Goal: Information Seeking & Learning: Learn about a topic

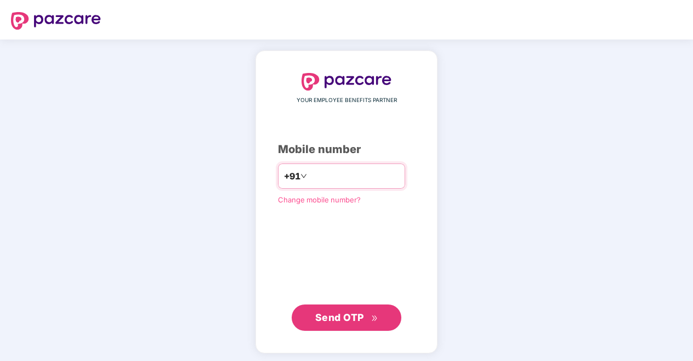
type input "**********"
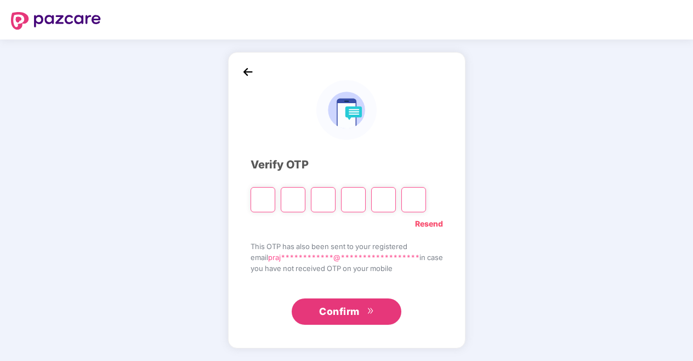
type input "*"
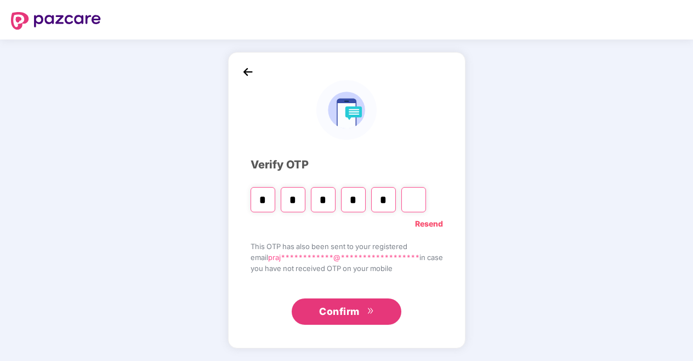
type input "*"
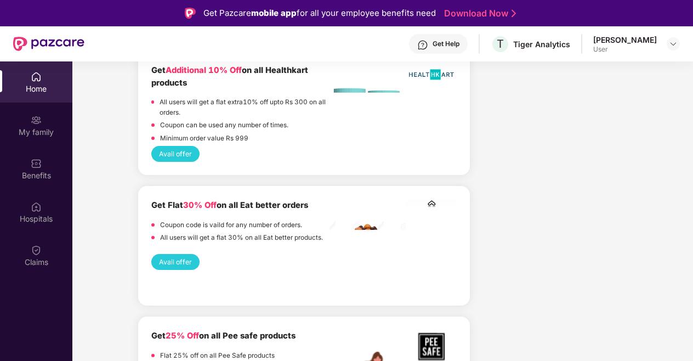
scroll to position [906, 0]
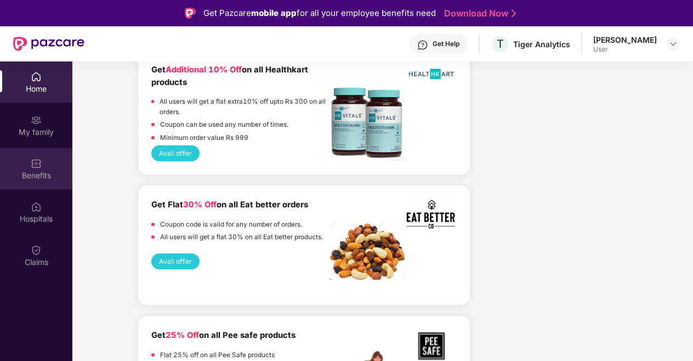
click at [33, 172] on div "Benefits" at bounding box center [36, 175] width 72 height 11
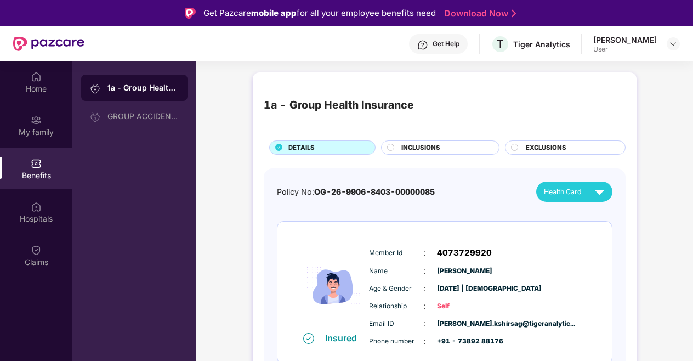
scroll to position [9, 0]
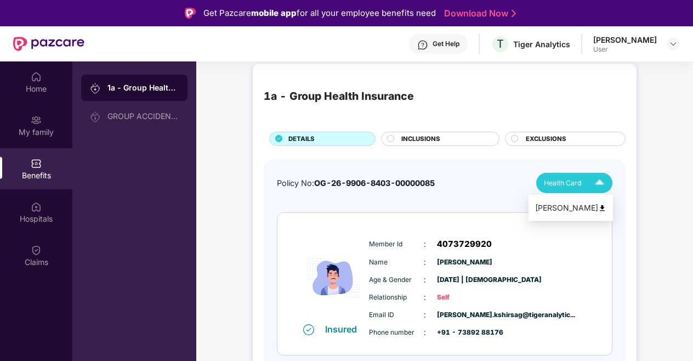
click at [600, 183] on img at bounding box center [599, 182] width 19 height 19
click at [391, 185] on span "OG-26-9906-8403-00000085" at bounding box center [374, 182] width 121 height 9
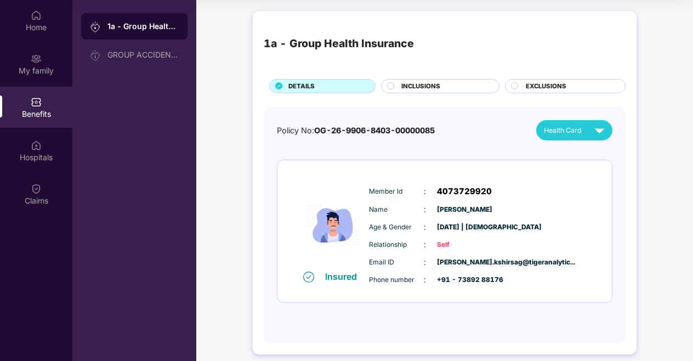
scroll to position [1, 0]
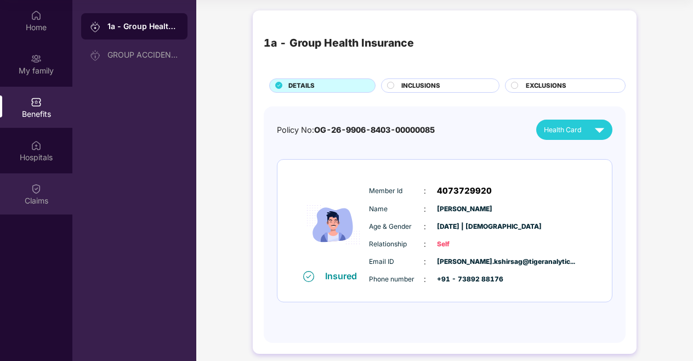
click at [33, 190] on img at bounding box center [36, 188] width 11 height 11
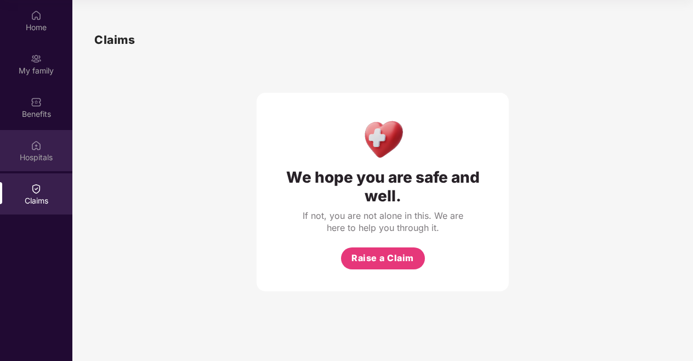
click at [38, 153] on div "Hospitals" at bounding box center [36, 157] width 72 height 11
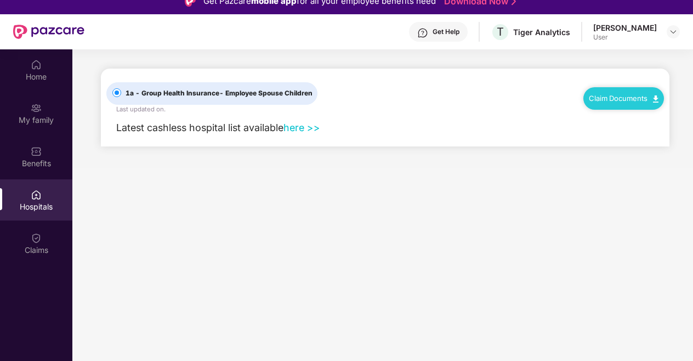
scroll to position [8, 0]
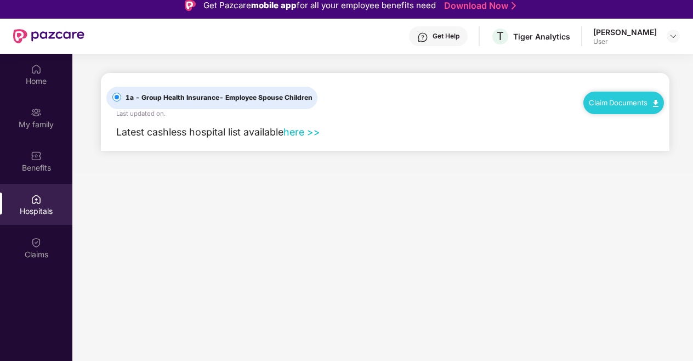
click at [297, 136] on link "here >>" at bounding box center [301, 132] width 37 height 12
click at [26, 92] on div "Home" at bounding box center [36, 74] width 72 height 41
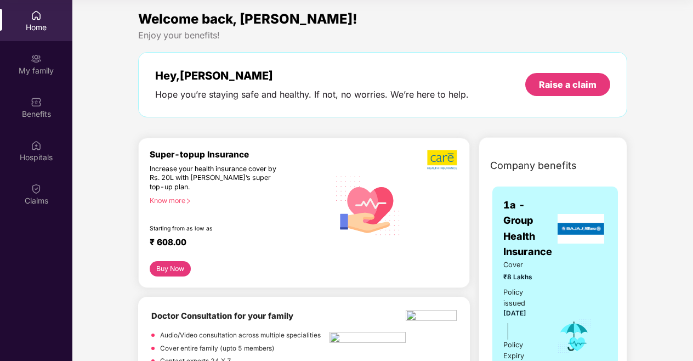
scroll to position [0, 0]
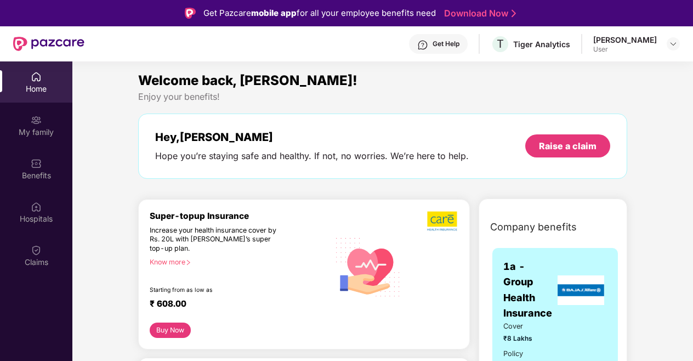
click at [436, 48] on div "Get Help" at bounding box center [446, 43] width 27 height 9
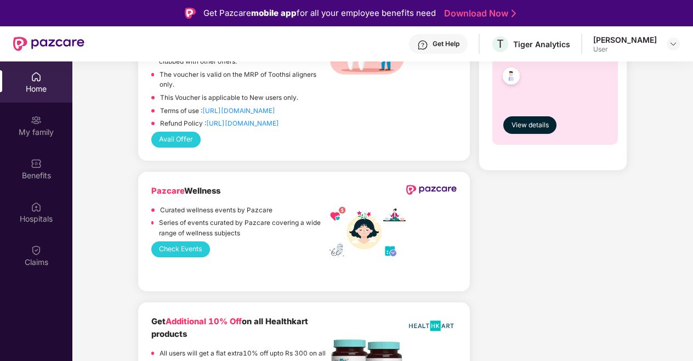
scroll to position [655, 0]
click at [327, 257] on div "Check Events" at bounding box center [304, 249] width 306 height 16
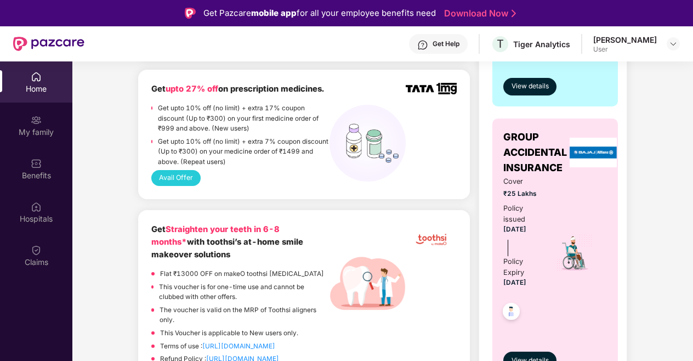
scroll to position [403, 0]
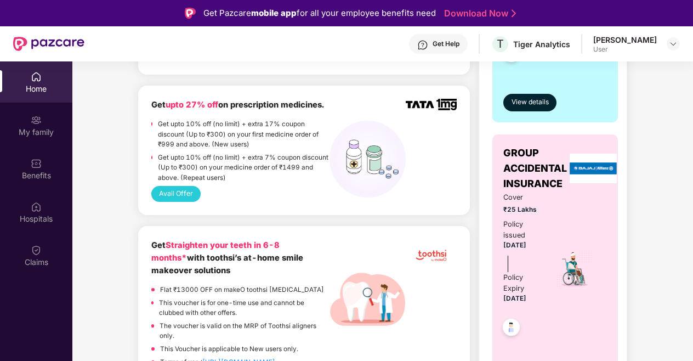
click at [428, 50] on div "Get Help" at bounding box center [438, 44] width 59 height 20
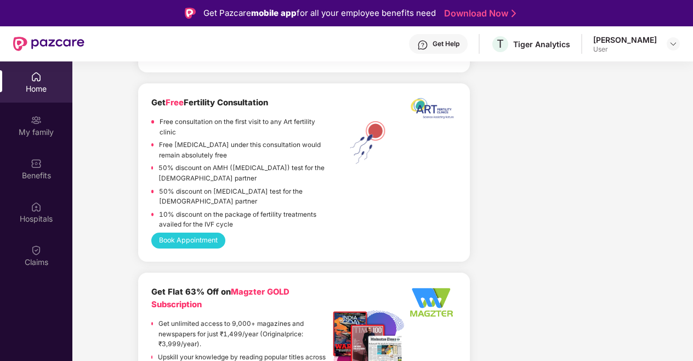
scroll to position [1793, 0]
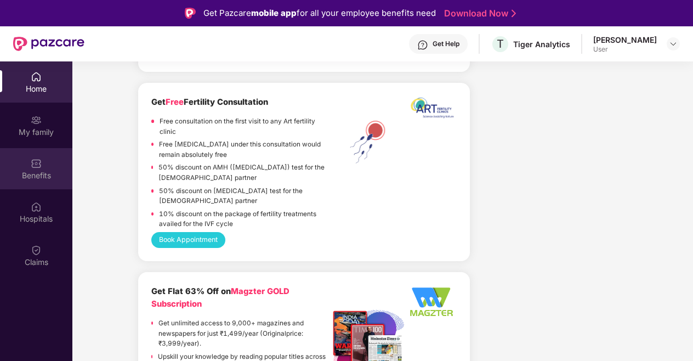
click at [44, 174] on div "Benefits" at bounding box center [36, 175] width 72 height 11
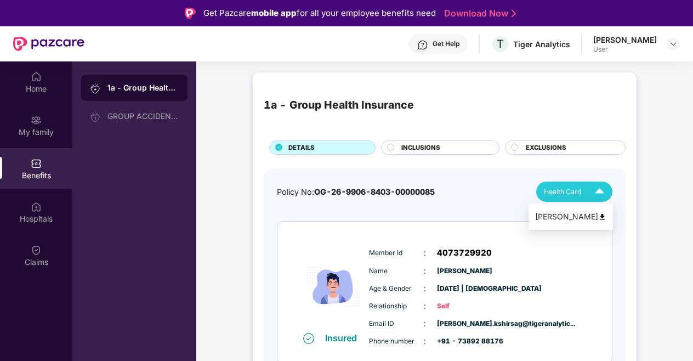
click at [593, 189] on img at bounding box center [599, 191] width 19 height 19
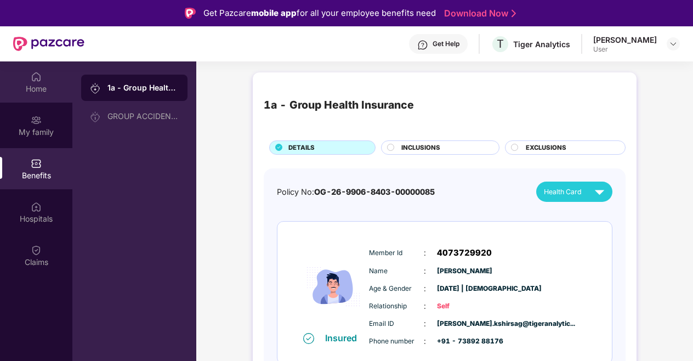
click at [47, 83] on div "Home" at bounding box center [36, 88] width 72 height 11
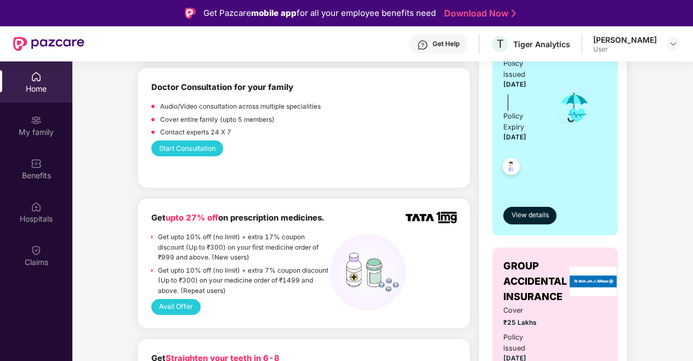
scroll to position [287, 0]
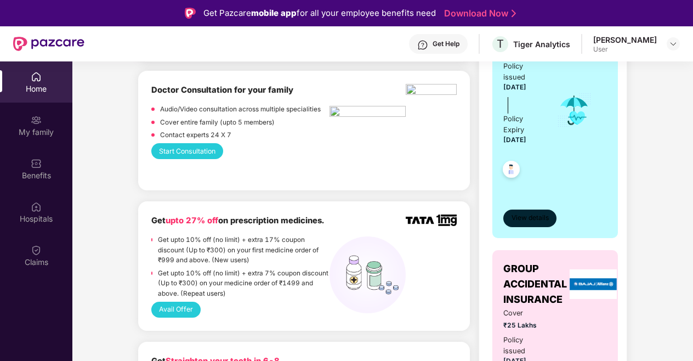
click at [517, 217] on span "View details" at bounding box center [529, 218] width 37 height 10
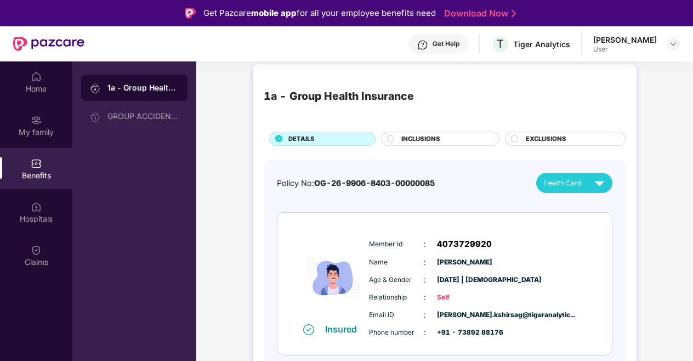
scroll to position [61, 0]
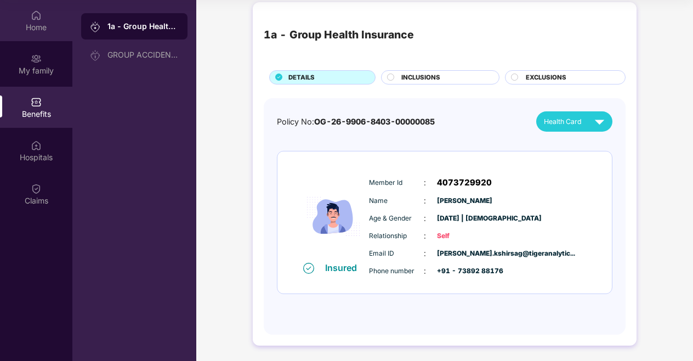
click at [39, 30] on div "Home" at bounding box center [36, 27] width 72 height 11
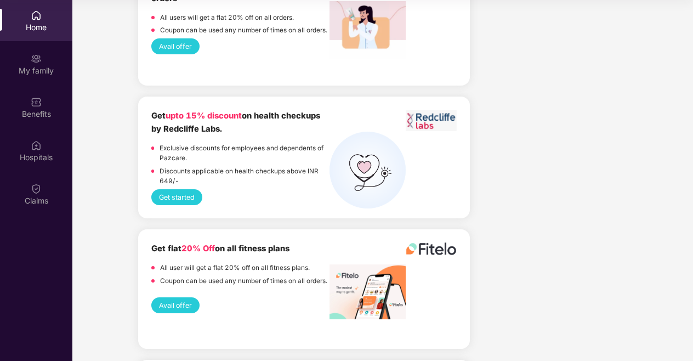
scroll to position [1454, 0]
click at [296, 120] on div "Get upto 15% discount on health checkups by Redcliffe Labs. Exclusive discounts…" at bounding box center [304, 158] width 332 height 122
click at [428, 144] on div "Get upto 15% discount on health checkups by Redcliffe Labs. Exclusive discounts…" at bounding box center [304, 149] width 306 height 79
click at [190, 156] on p "Exclusive discounts for employees and dependents of Pazcare." at bounding box center [245, 154] width 170 height 20
click at [179, 206] on button "Get started" at bounding box center [177, 198] width 52 height 16
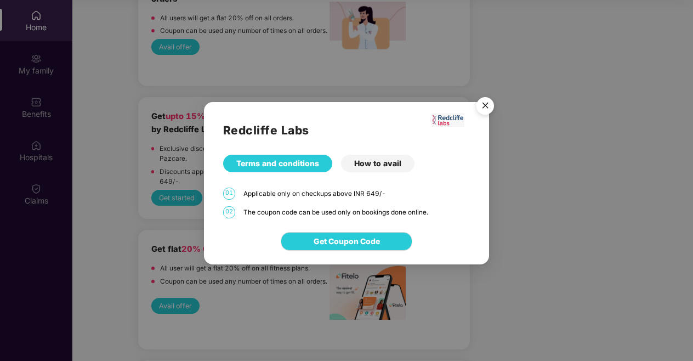
click at [486, 107] on img "Close" at bounding box center [485, 107] width 31 height 31
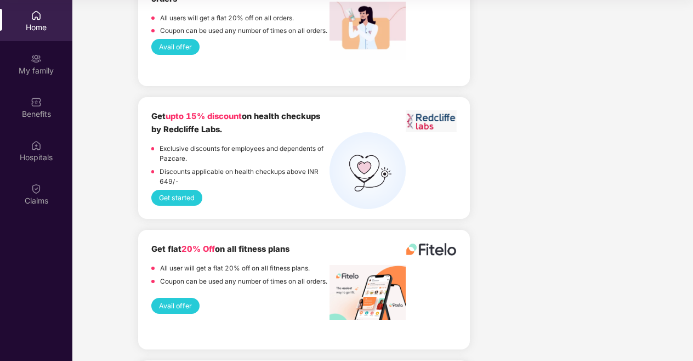
click at [192, 206] on button "Get started" at bounding box center [177, 198] width 52 height 16
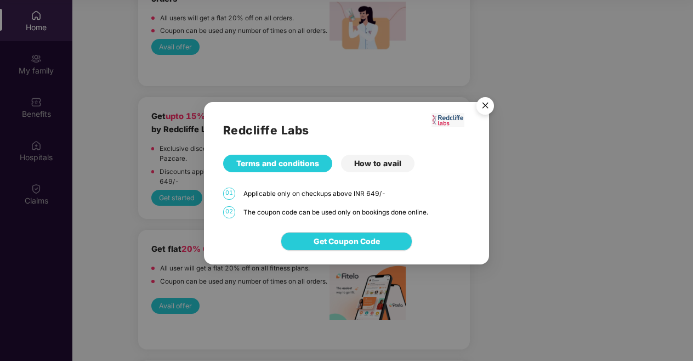
click at [383, 168] on div "How to avail" at bounding box center [377, 164] width 73 height 18
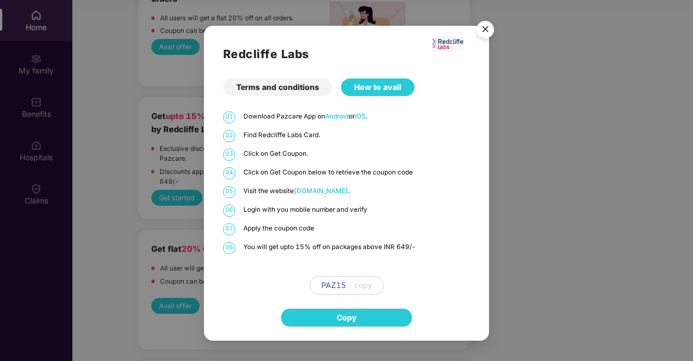
click at [486, 27] on img "Close" at bounding box center [485, 31] width 31 height 31
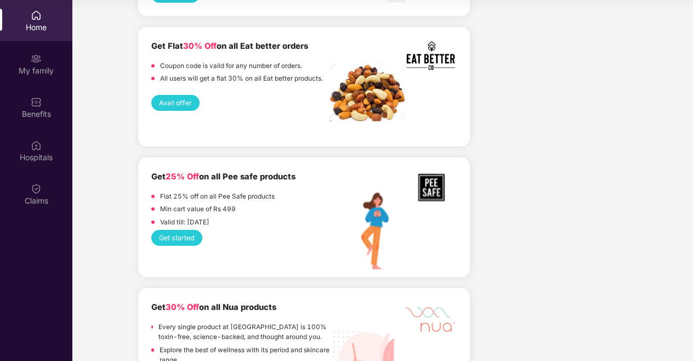
scroll to position [1001, 0]
